Goal: Navigation & Orientation: Find specific page/section

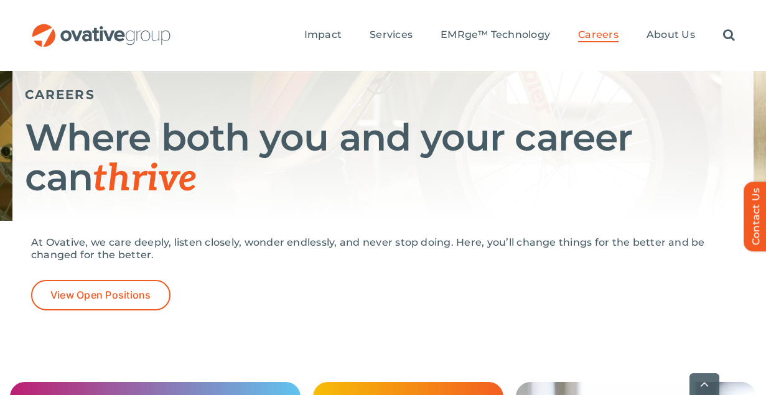
scroll to position [153, 0]
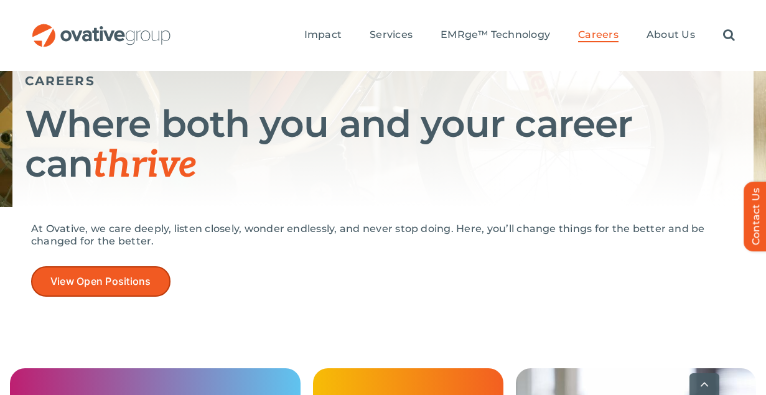
click at [133, 271] on link "View Open Positions" at bounding box center [100, 281] width 139 height 30
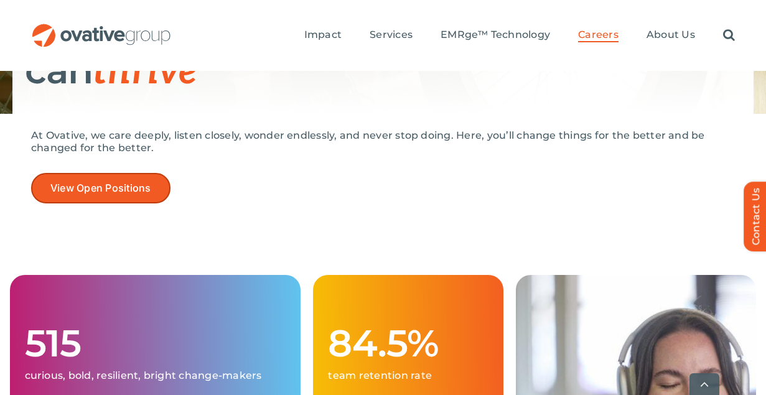
click at [118, 193] on span "View Open Positions" at bounding box center [100, 188] width 101 height 12
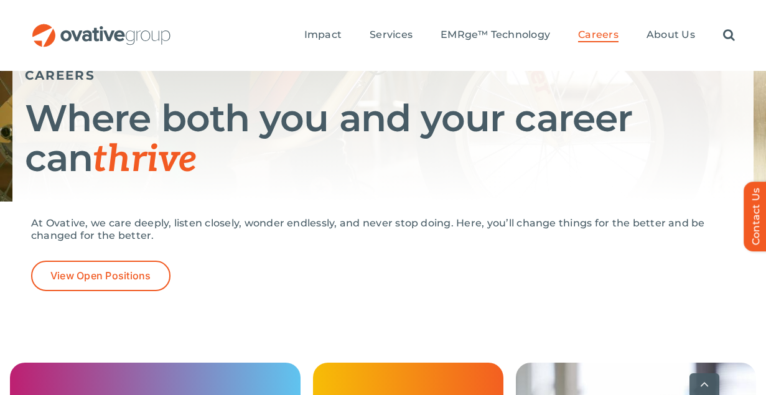
scroll to position [199, 0]
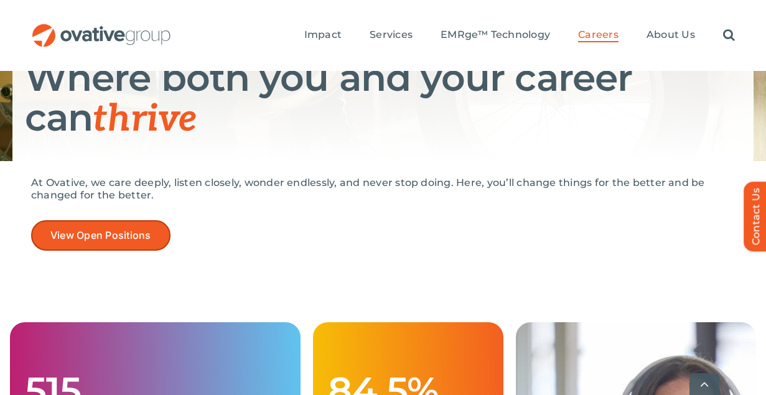
click at [129, 235] on span "View Open Positions" at bounding box center [100, 236] width 101 height 12
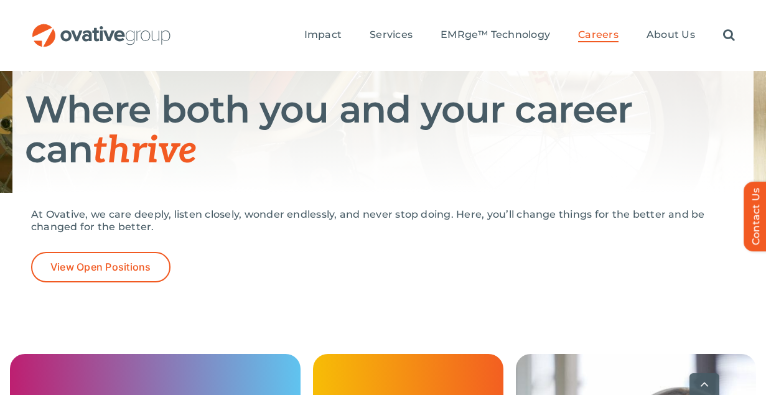
scroll to position [188, 0]
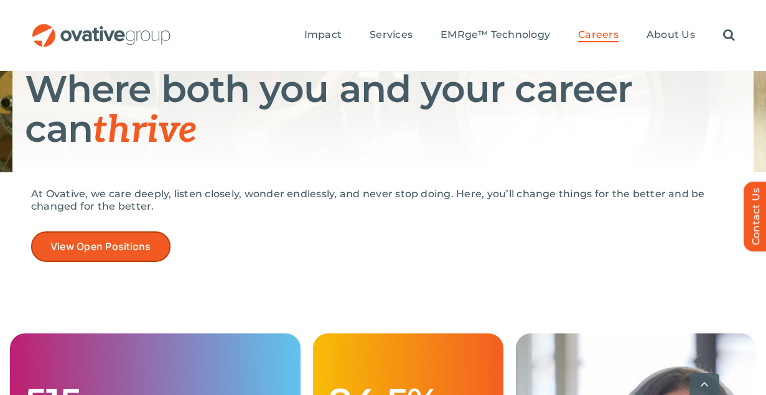
click at [143, 253] on span "View Open Positions" at bounding box center [100, 247] width 101 height 12
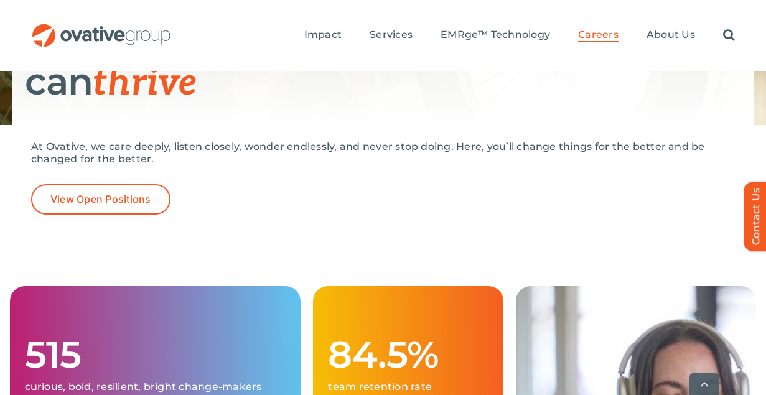
scroll to position [252, 0]
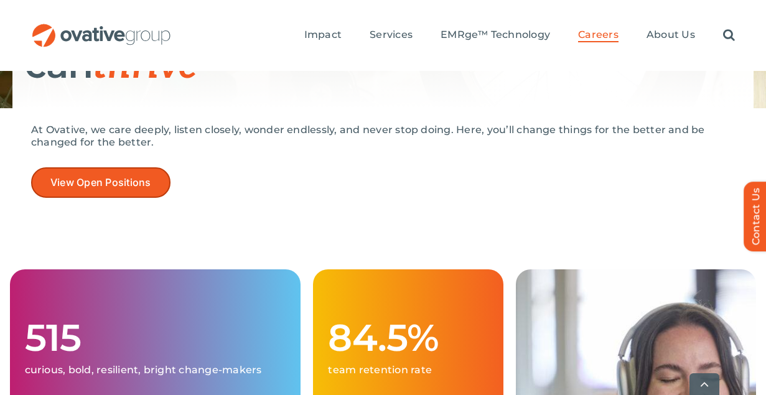
click at [141, 175] on link "View Open Positions" at bounding box center [100, 182] width 139 height 30
